Goal: Information Seeking & Learning: Get advice/opinions

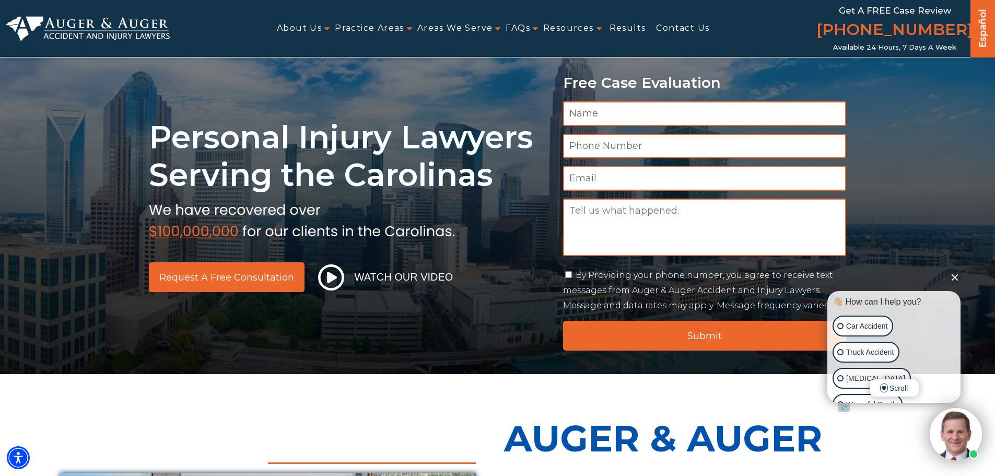
drag, startPoint x: 610, startPoint y: 79, endPoint x: 738, endPoint y: 80, distance: 128.0
click at [738, 80] on p "Free Case Evaluation" at bounding box center [705, 83] width 284 height 16
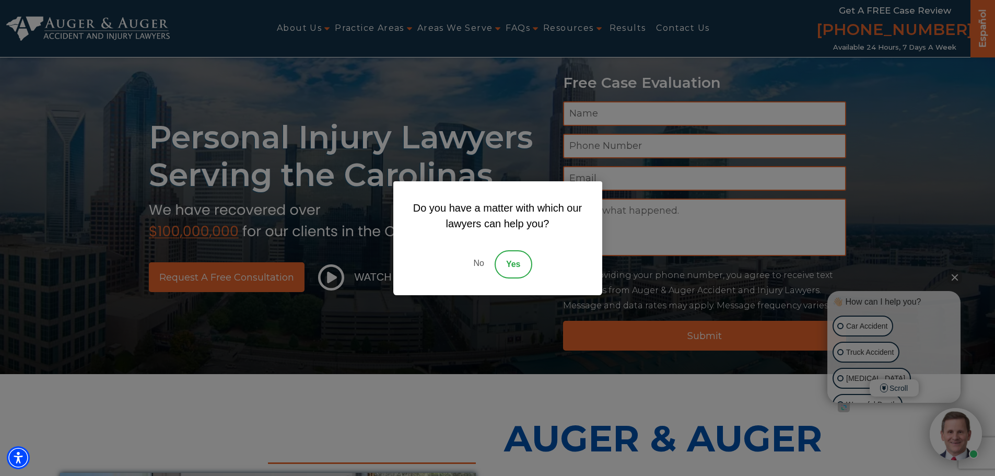
click at [480, 265] on link "No" at bounding box center [478, 264] width 31 height 28
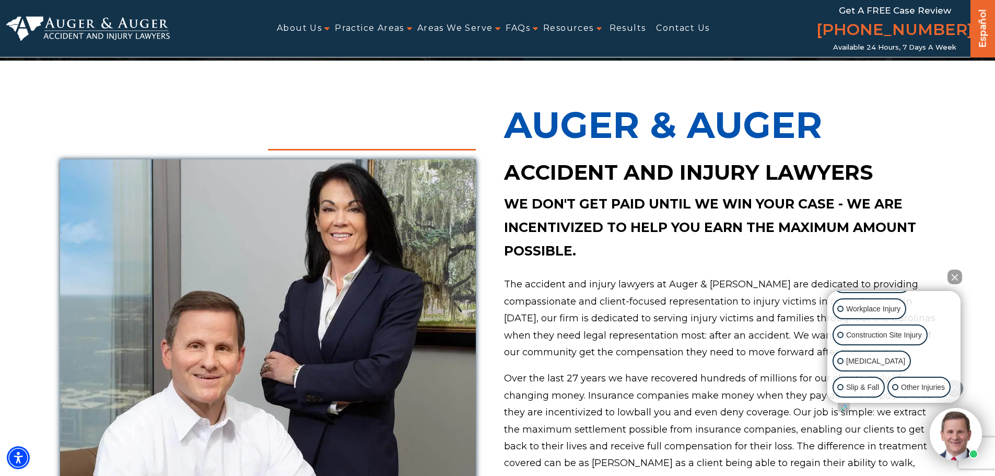
scroll to position [522, 0]
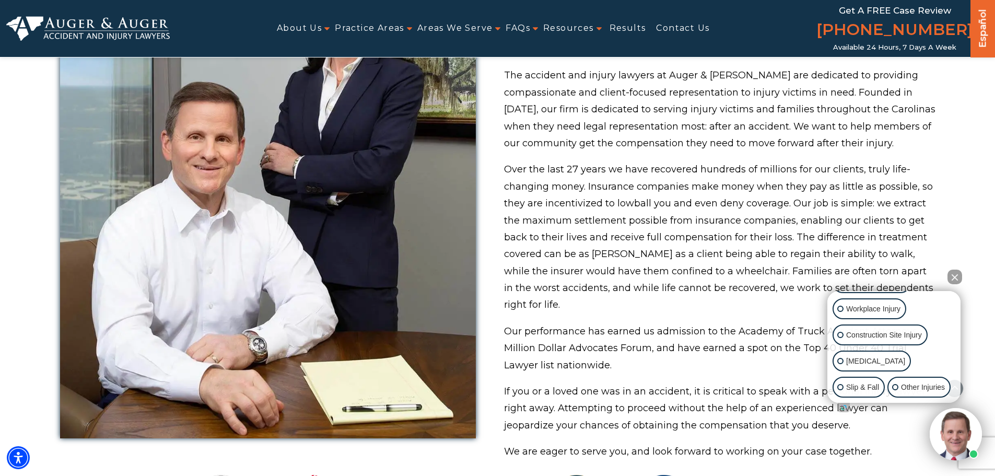
click at [25, 286] on section "Auger & Auger Accident and Injury Lawyers We don't get paid until we win your c…" at bounding box center [497, 160] width 995 height 617
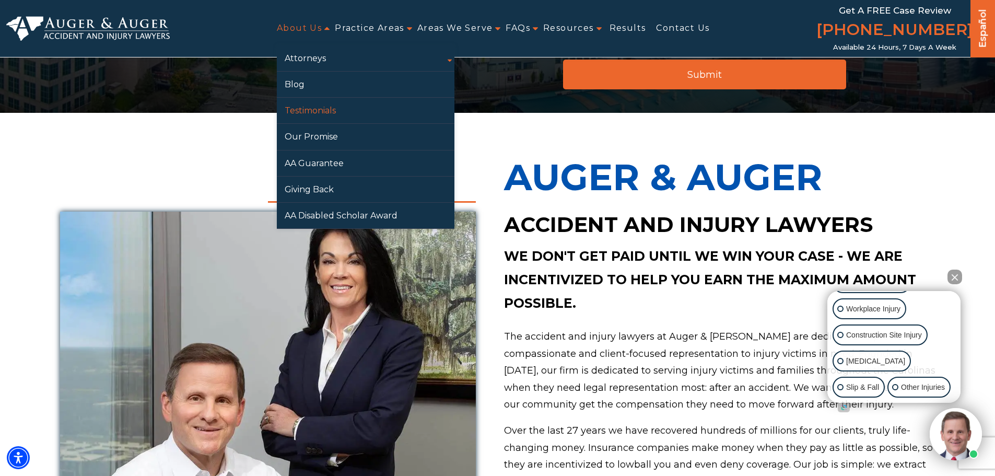
click at [320, 105] on link "Testimonials" at bounding box center [366, 111] width 178 height 26
